Goal: Task Accomplishment & Management: Manage account settings

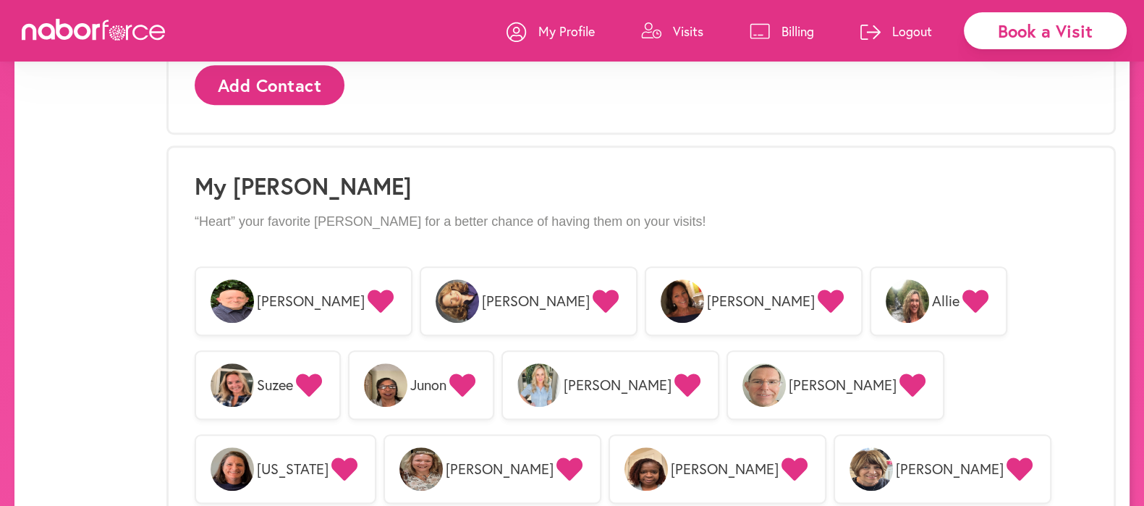
scroll to position [1169, 0]
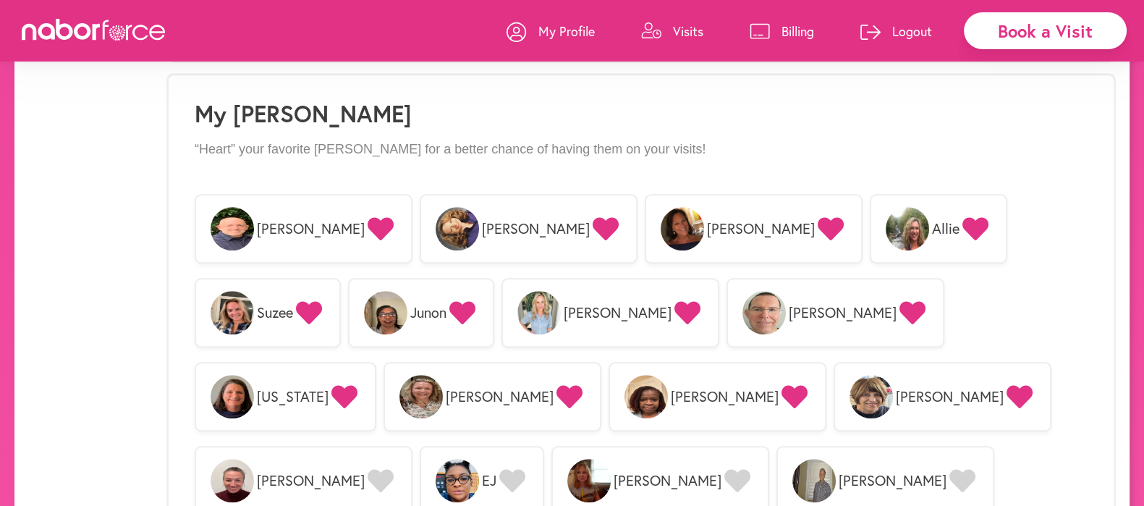
click at [818, 218] on icon at bounding box center [831, 228] width 26 height 23
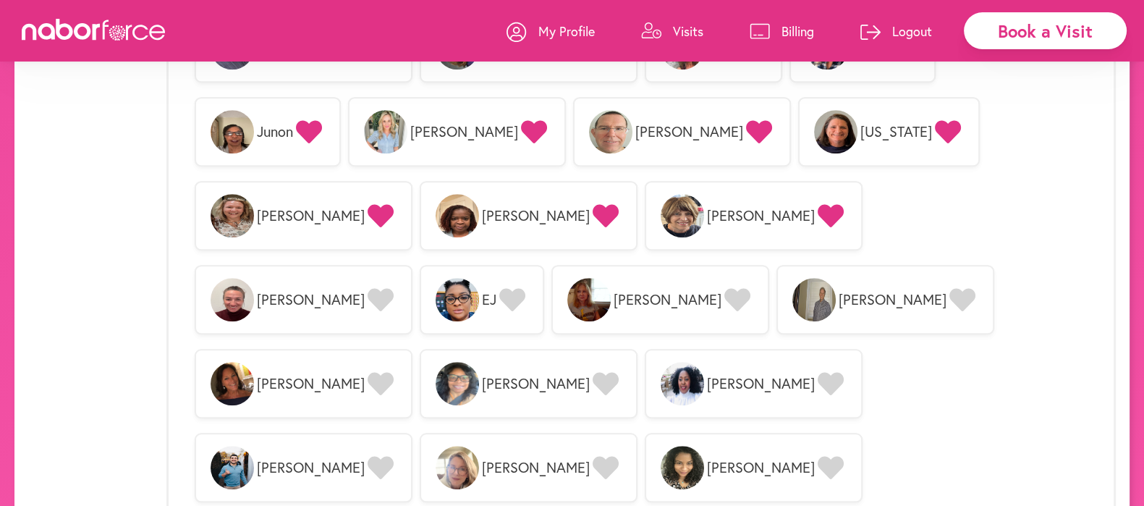
scroll to position [1386, 0]
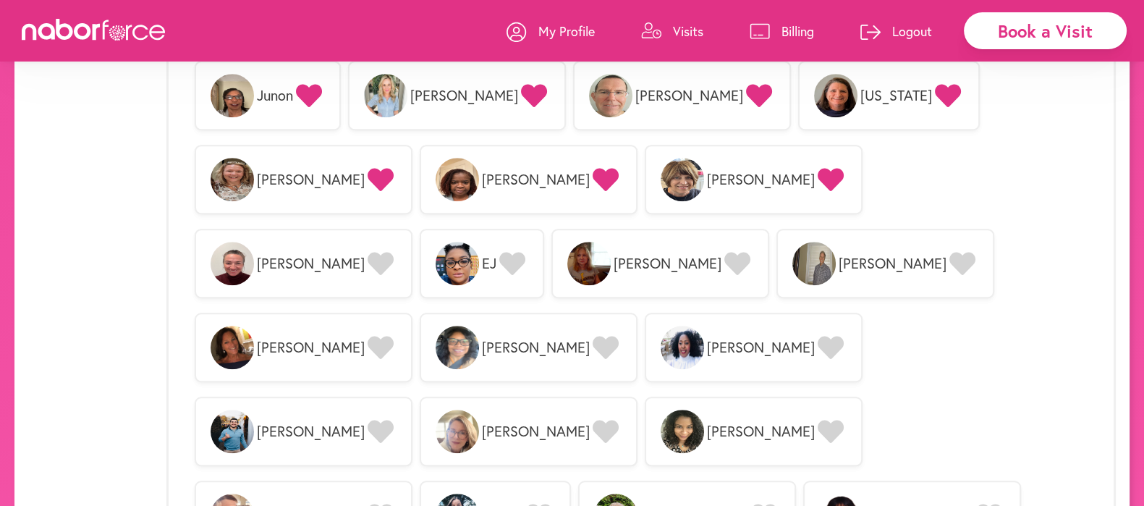
click at [818, 168] on icon at bounding box center [831, 179] width 26 height 23
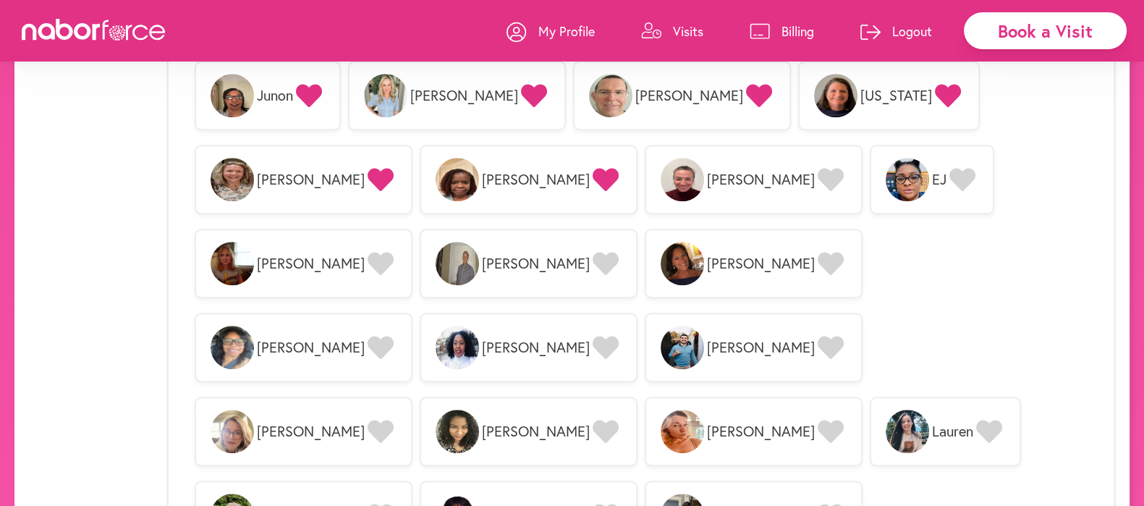
click at [818, 168] on icon at bounding box center [831, 179] width 26 height 23
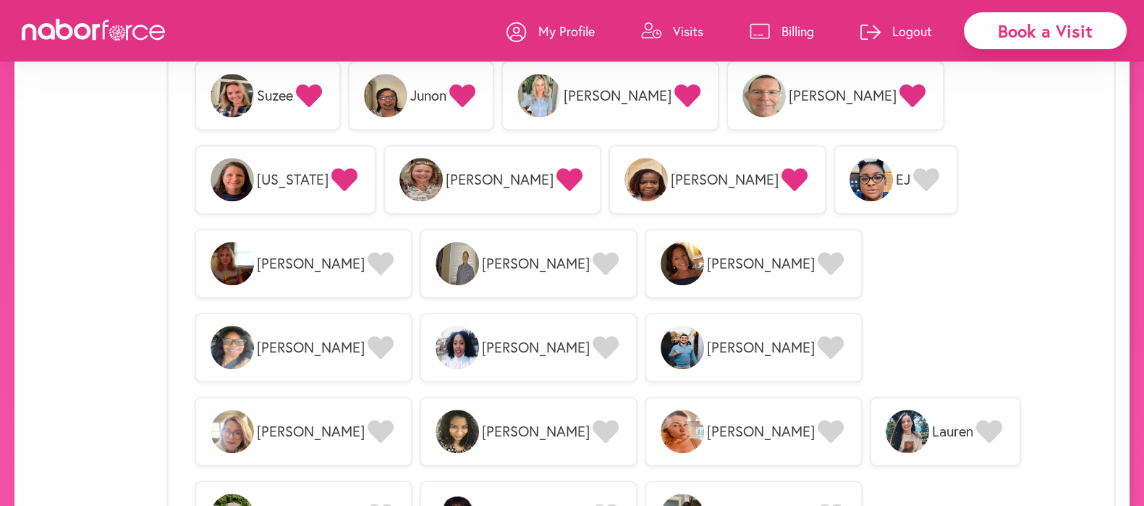
click at [818, 336] on icon at bounding box center [831, 347] width 26 height 23
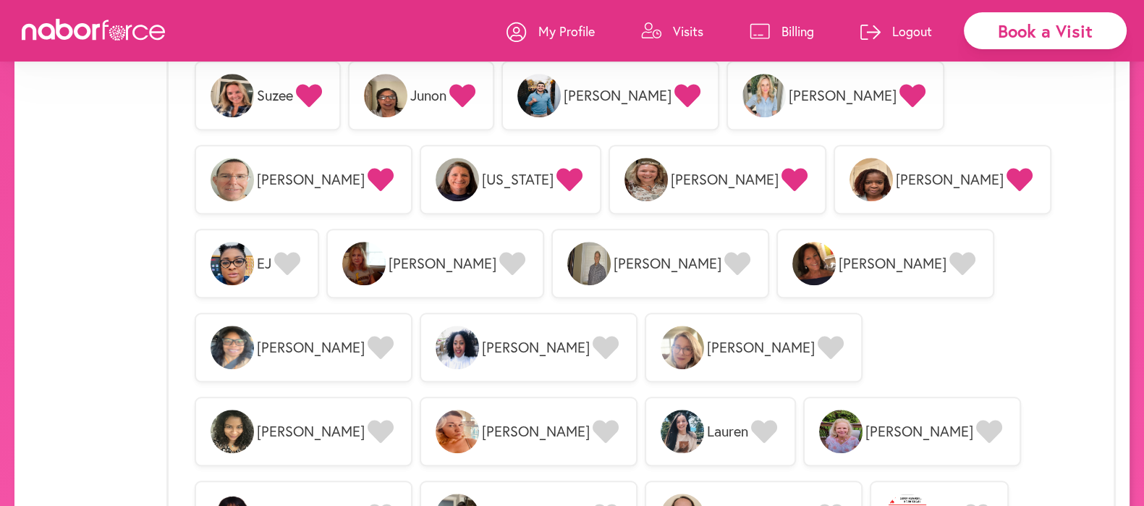
click at [818, 336] on icon at bounding box center [831, 347] width 26 height 23
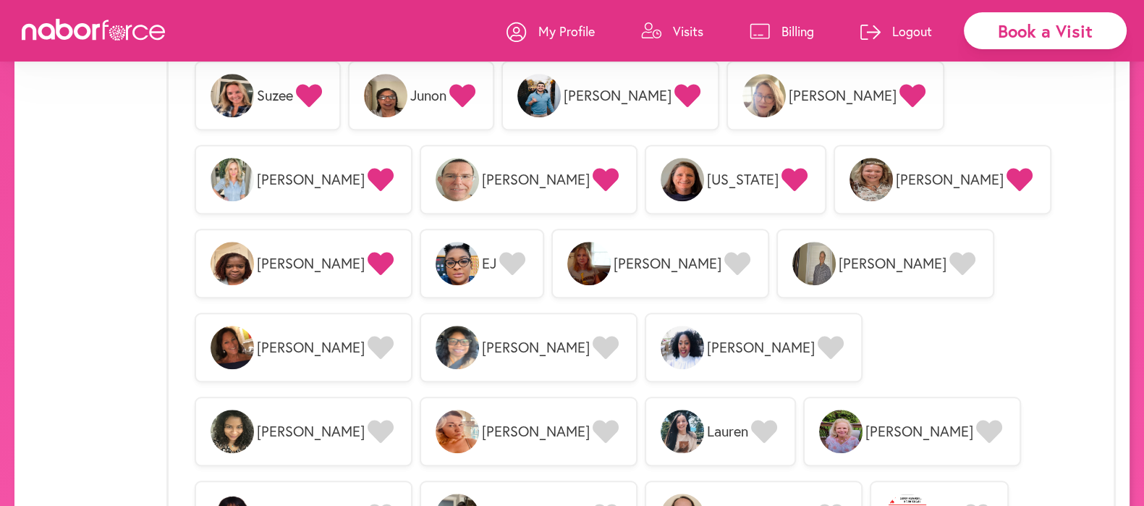
click at [818, 336] on icon at bounding box center [831, 347] width 26 height 23
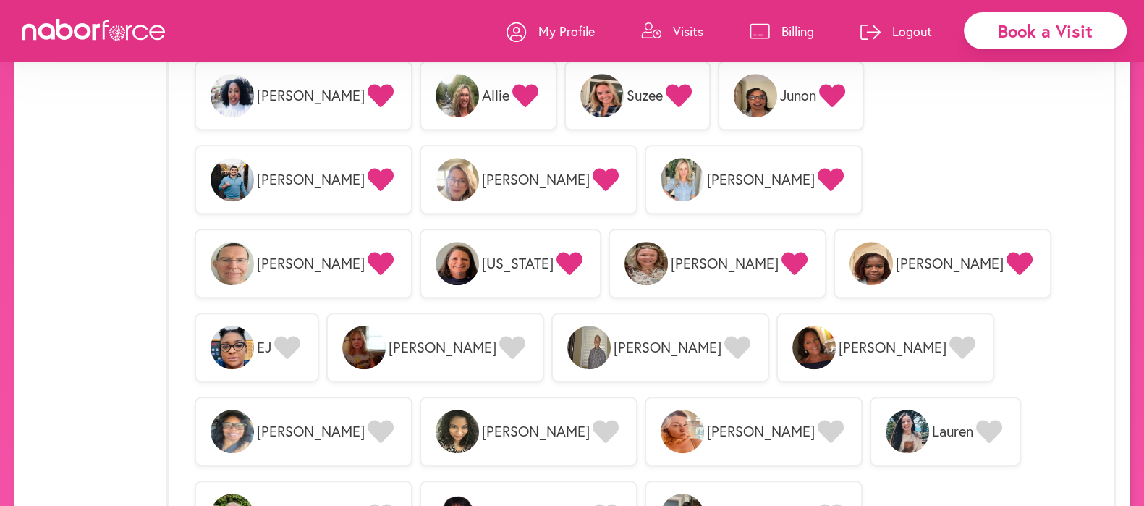
click at [844, 504] on icon at bounding box center [831, 515] width 26 height 23
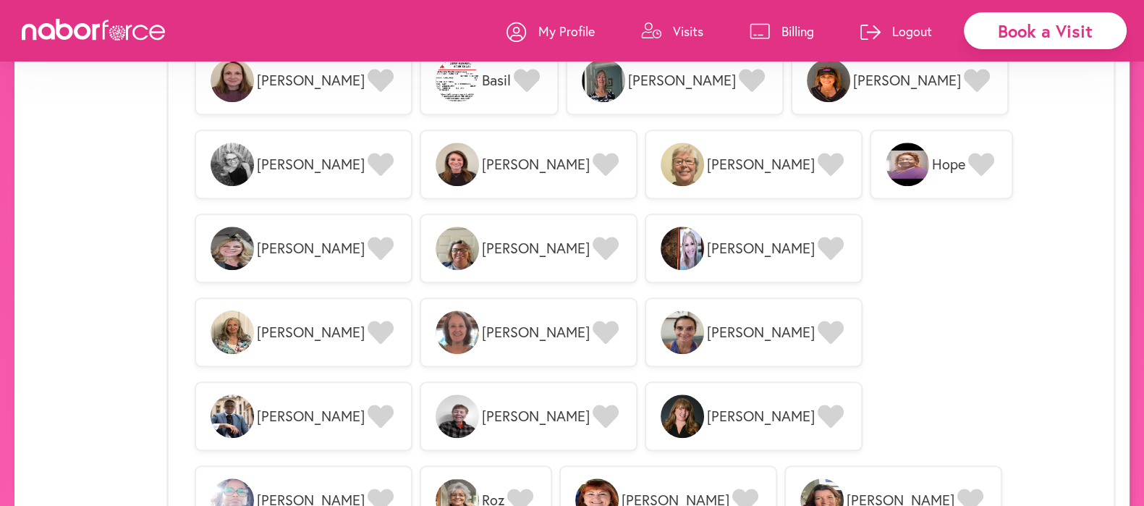
scroll to position [1965, 0]
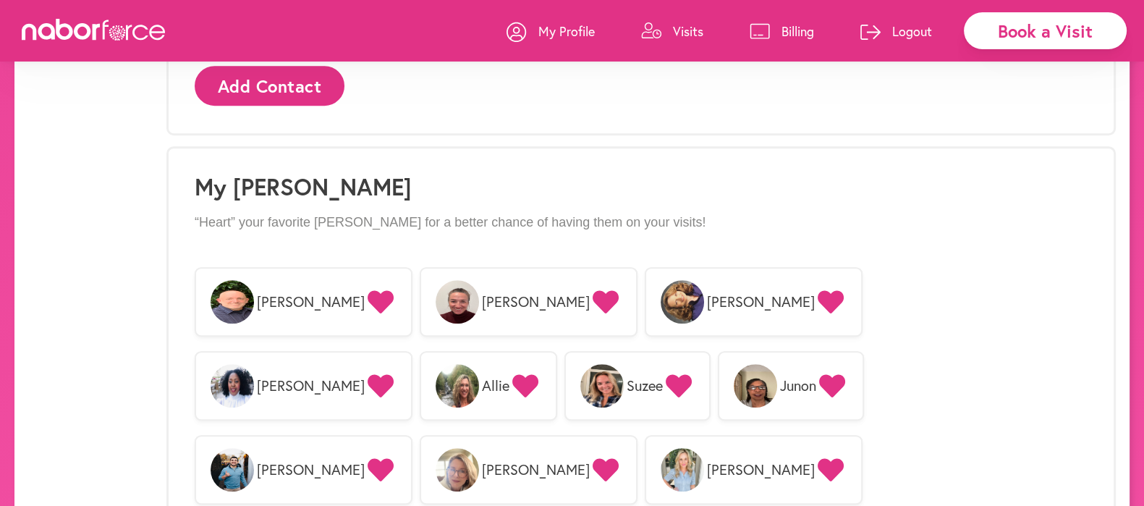
scroll to position [1085, 0]
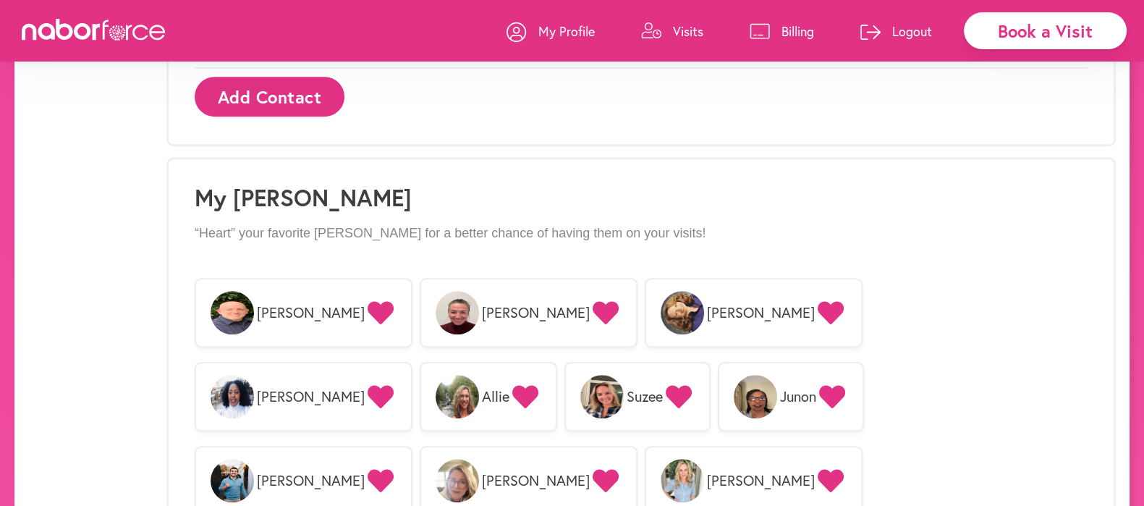
click at [784, 27] on p "Billing" at bounding box center [798, 30] width 33 height 17
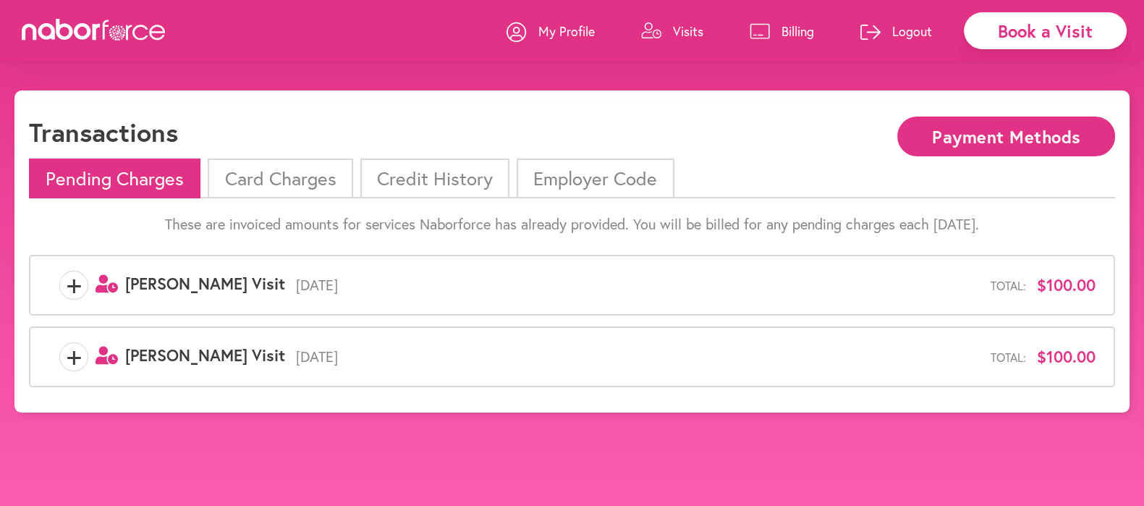
click at [274, 179] on li "Card Charges" at bounding box center [280, 178] width 145 height 40
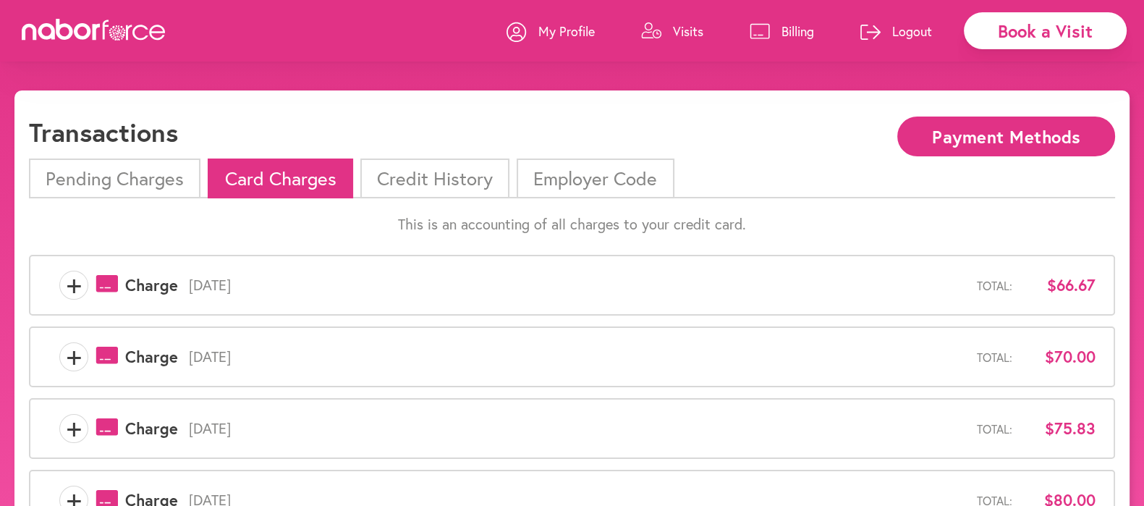
click at [431, 179] on li "Credit History" at bounding box center [434, 178] width 149 height 40
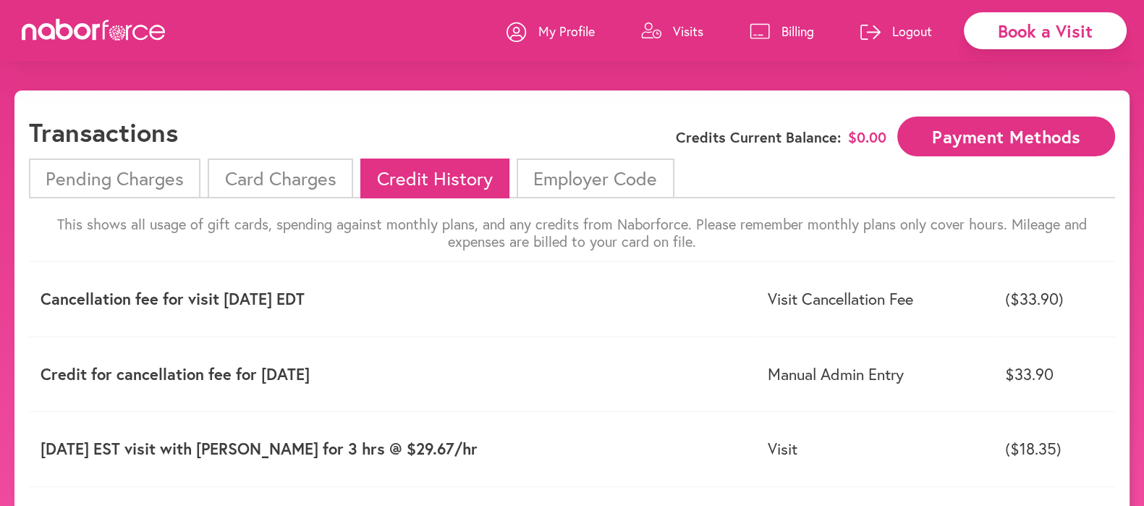
click at [154, 177] on li "Pending Charges" at bounding box center [115, 178] width 172 height 40
